Goal: Use online tool/utility: Utilize a website feature to perform a specific function

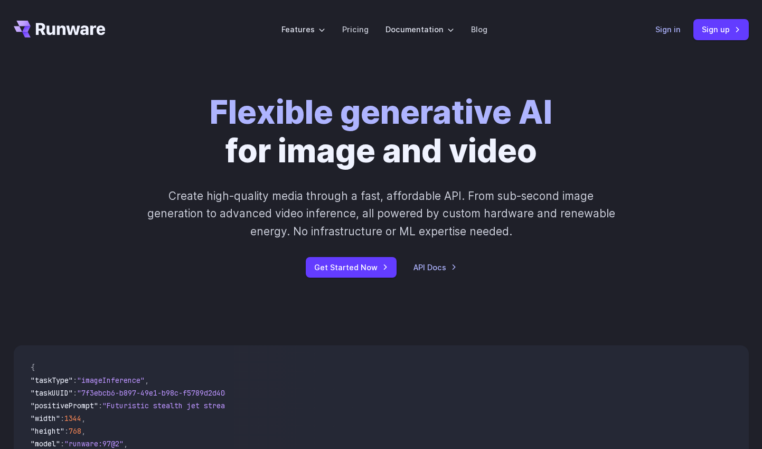
click at [670, 31] on link "Sign in" at bounding box center [668, 29] width 25 height 12
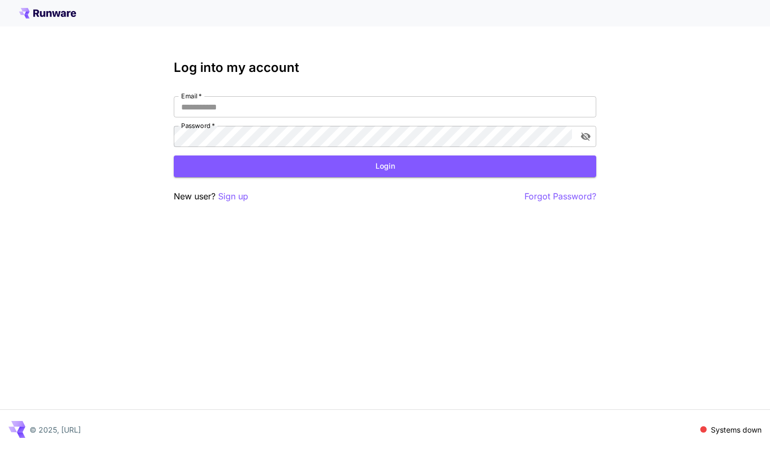
type input "**********"
click at [401, 154] on form "**********" at bounding box center [385, 136] width 423 height 81
click at [398, 164] on button "Login" at bounding box center [385, 166] width 423 height 22
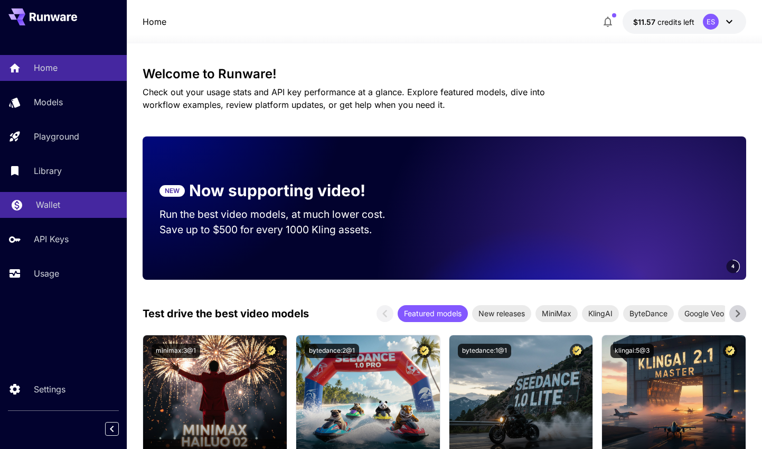
click at [43, 208] on p "Wallet" at bounding box center [48, 204] width 24 height 13
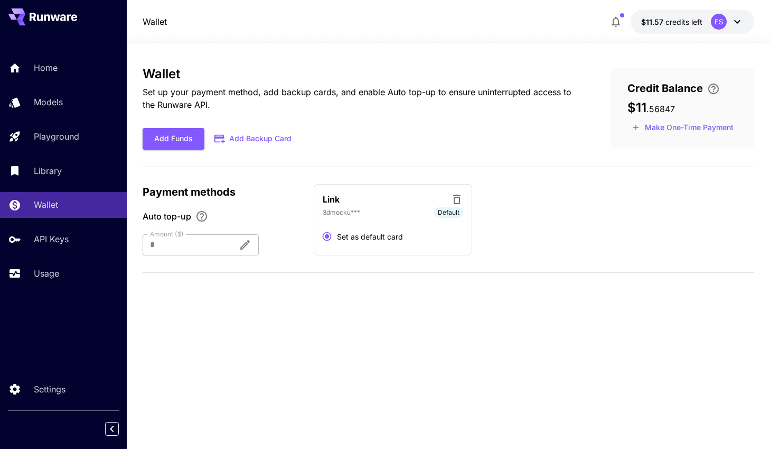
click at [485, 392] on div "Wallet Set up your payment method, add backup cards, and enable Auto top-up to …" at bounding box center [448, 246] width 611 height 359
click at [79, 274] on div "Usage" at bounding box center [77, 273] width 82 height 13
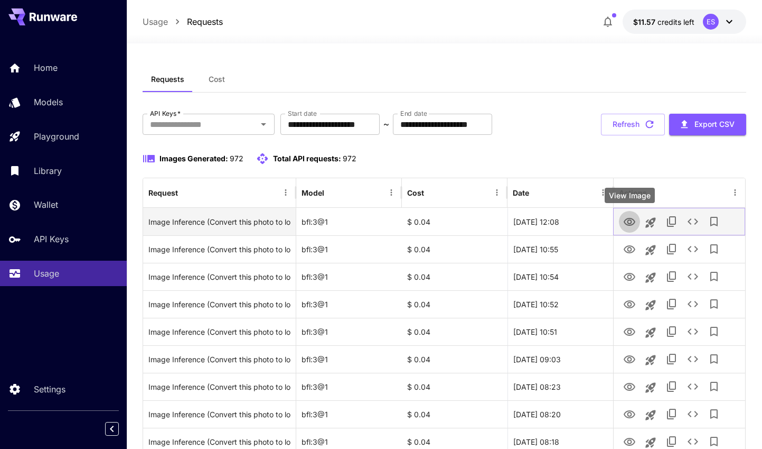
click at [624, 222] on icon "View Image" at bounding box center [629, 222] width 13 height 13
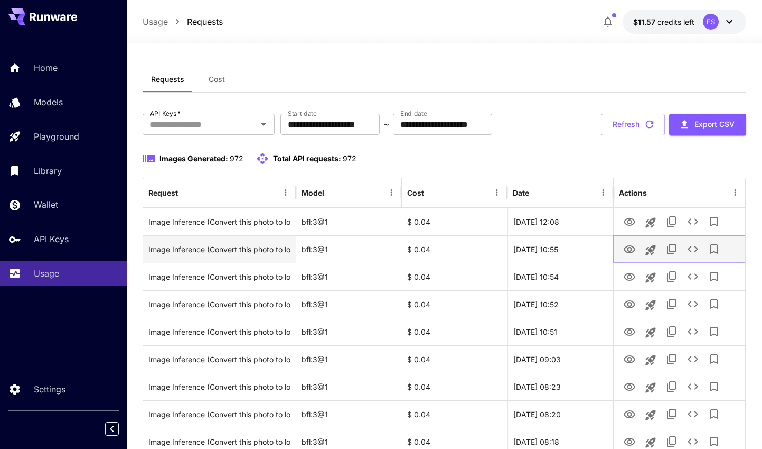
click at [631, 252] on icon "View Image" at bounding box center [630, 249] width 12 height 8
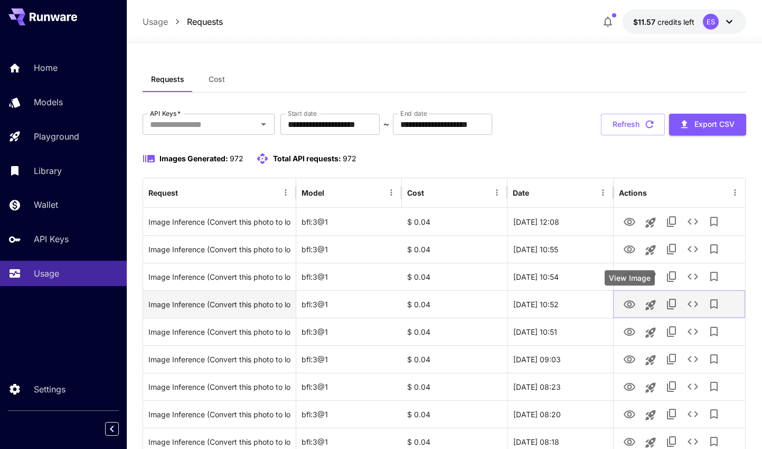
click at [631, 301] on icon "View Image" at bounding box center [629, 304] width 13 height 13
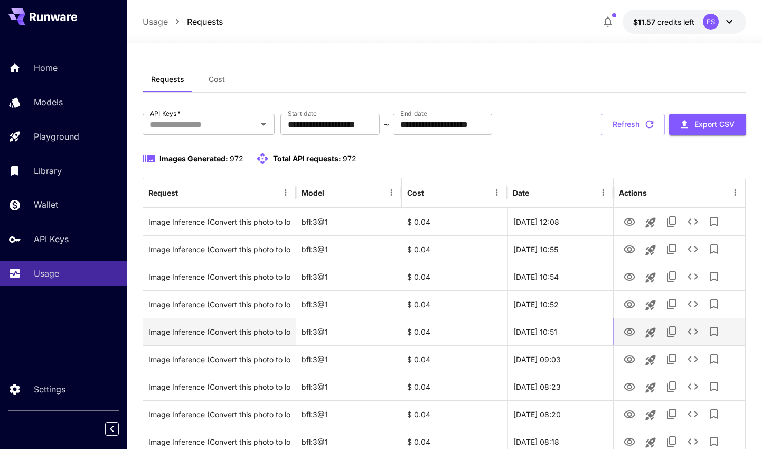
click at [632, 333] on icon "View Image" at bounding box center [629, 331] width 13 height 13
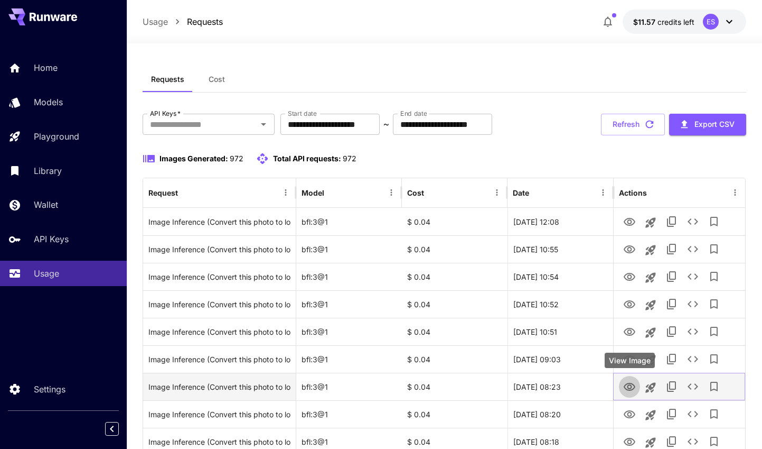
click at [627, 385] on icon "View Image" at bounding box center [629, 386] width 13 height 13
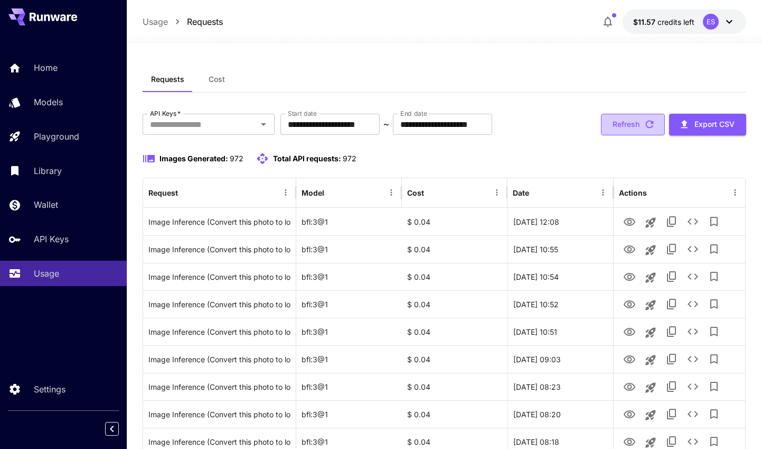
click at [648, 130] on icon "button" at bounding box center [650, 124] width 12 height 12
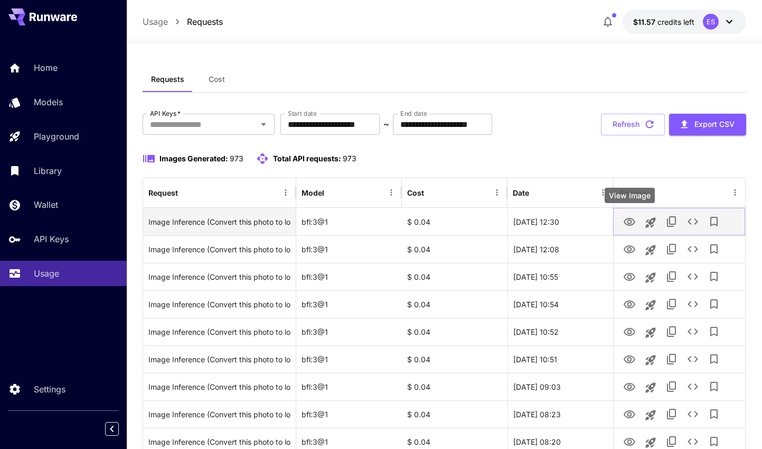
click at [629, 222] on icon "View Image" at bounding box center [629, 222] width 13 height 13
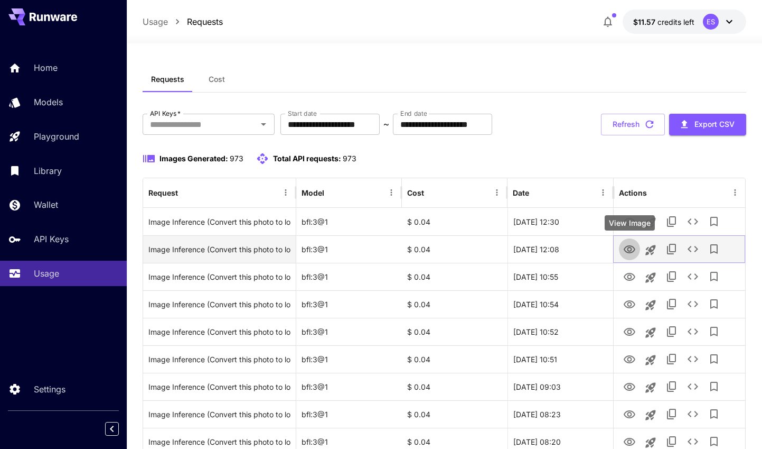
click at [629, 249] on icon "View Image" at bounding box center [629, 249] width 13 height 13
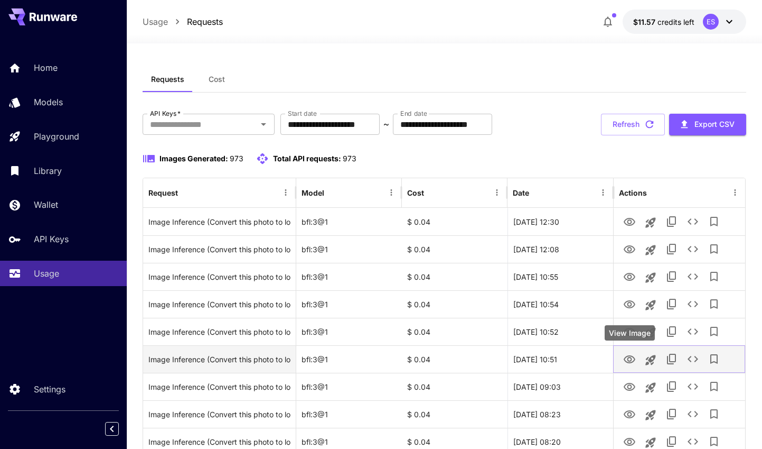
click at [627, 357] on icon "View Image" at bounding box center [629, 359] width 13 height 13
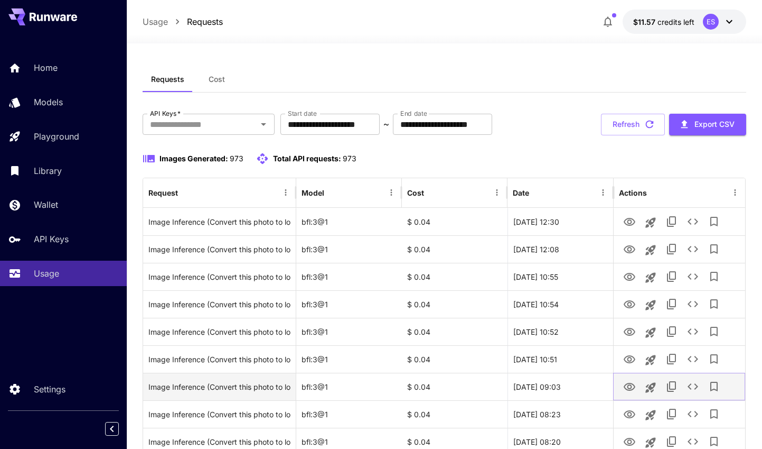
click at [629, 385] on icon "View Image" at bounding box center [630, 386] width 12 height 8
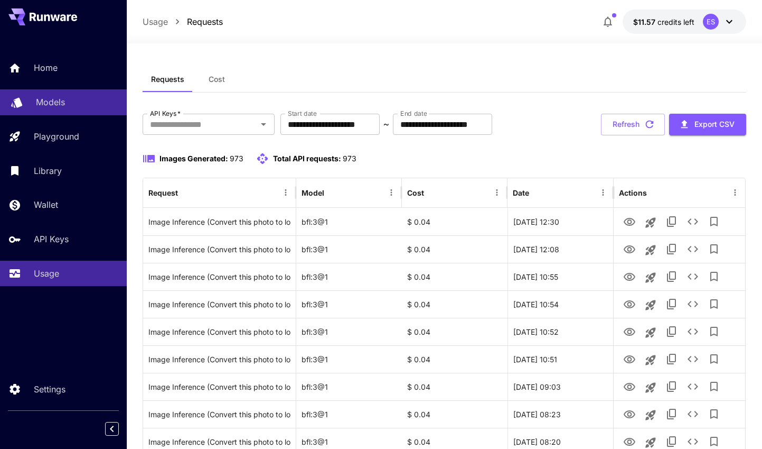
click at [66, 113] on link "Models" at bounding box center [63, 102] width 127 height 26
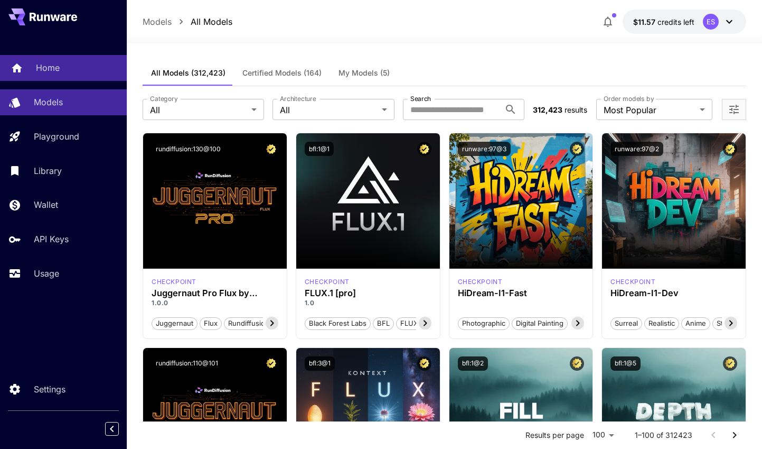
click at [62, 69] on div "Home" at bounding box center [77, 67] width 82 height 13
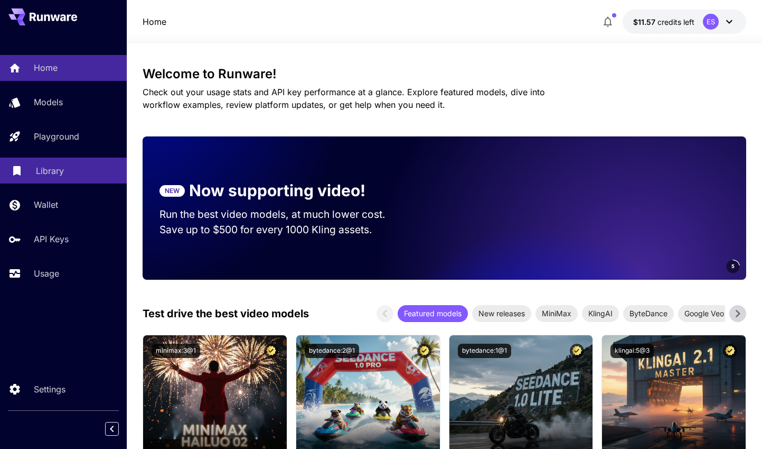
click at [84, 173] on div "Library" at bounding box center [77, 170] width 82 height 13
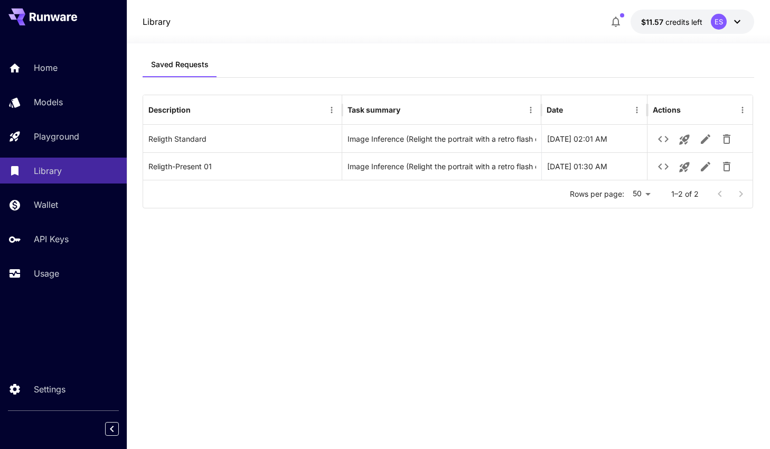
drag, startPoint x: 249, startPoint y: 258, endPoint x: 242, endPoint y: 221, distance: 37.6
click at [249, 258] on div "Saved Requests Description Task summary Date Actions Religth Standard Image Inf…" at bounding box center [448, 239] width 611 height 374
click at [63, 102] on p "Models" at bounding box center [50, 102] width 29 height 13
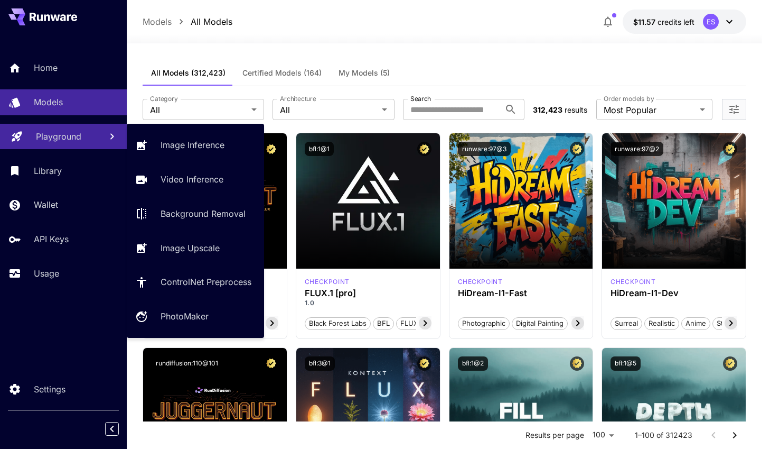
click at [59, 133] on p "Playground" at bounding box center [58, 136] width 45 height 13
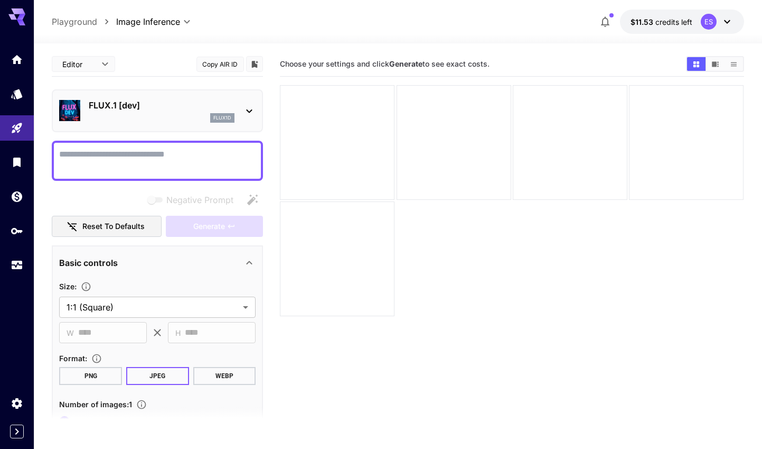
click at [490, 262] on div at bounding box center [512, 200] width 464 height 231
click at [23, 55] on icon "Home" at bounding box center [18, 56] width 13 height 13
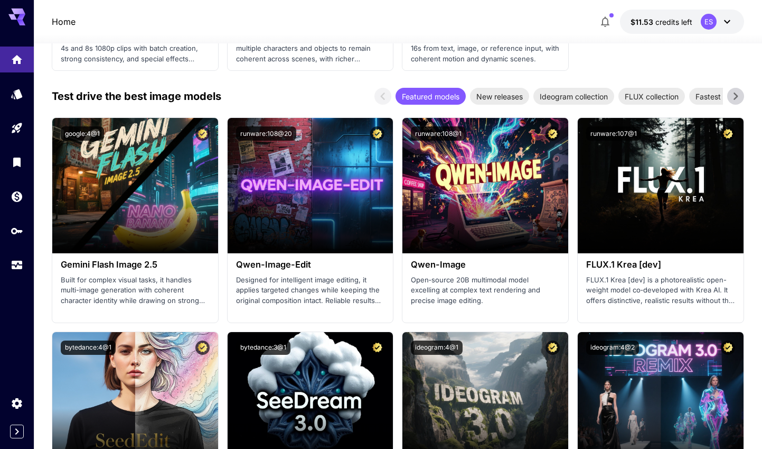
scroll to position [1273, 0]
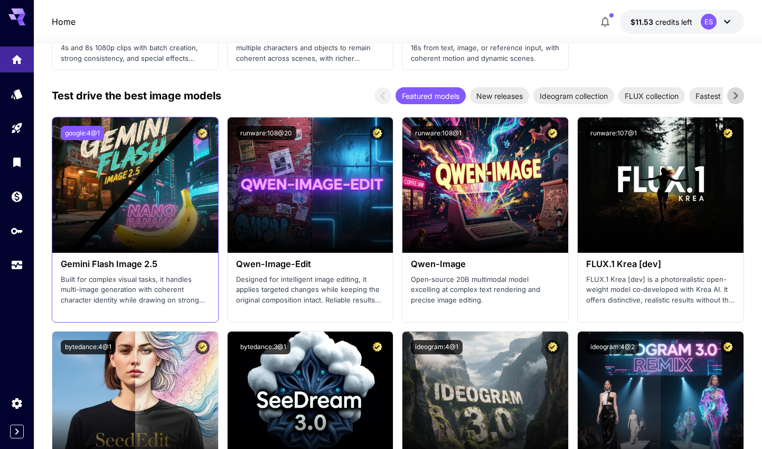
click at [92, 131] on button "google:4@1" at bounding box center [82, 133] width 43 height 14
click at [77, 133] on button "google:4@1" at bounding box center [82, 133] width 43 height 14
